Goal: Information Seeking & Learning: Learn about a topic

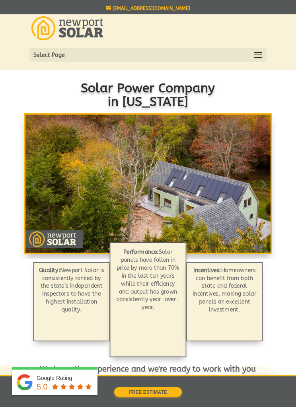
click at [256, 60] on span at bounding box center [258, 55] width 13 height 13
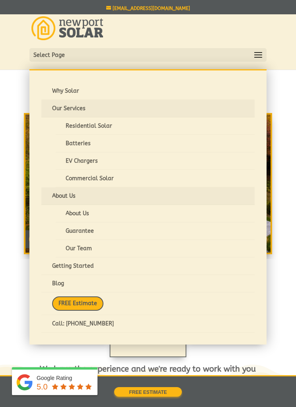
click at [77, 131] on link "Residential Solar" at bounding box center [155, 125] width 198 height 17
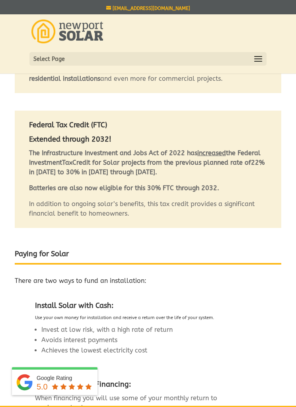
scroll to position [465, 0]
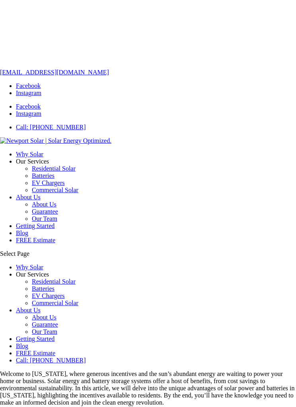
click at [29, 250] on span at bounding box center [29, 253] width 0 height 7
click at [76, 278] on link "Residential Solar" at bounding box center [54, 281] width 44 height 7
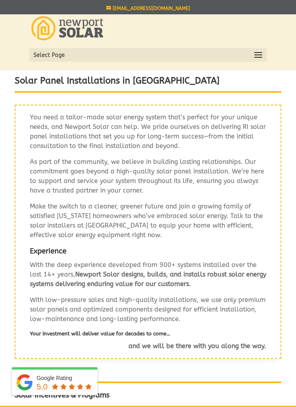
click at [257, 58] on span at bounding box center [258, 55] width 13 height 13
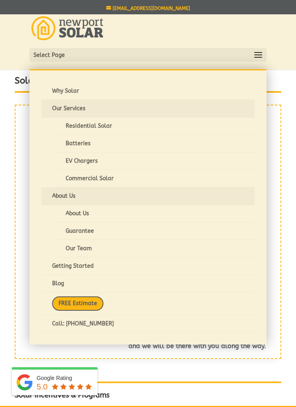
click at [15, 118] on div "You need a tailor-made solar energy system that’s perfect for your unique needs…" at bounding box center [148, 232] width 267 height 254
